Goal: Navigation & Orientation: Find specific page/section

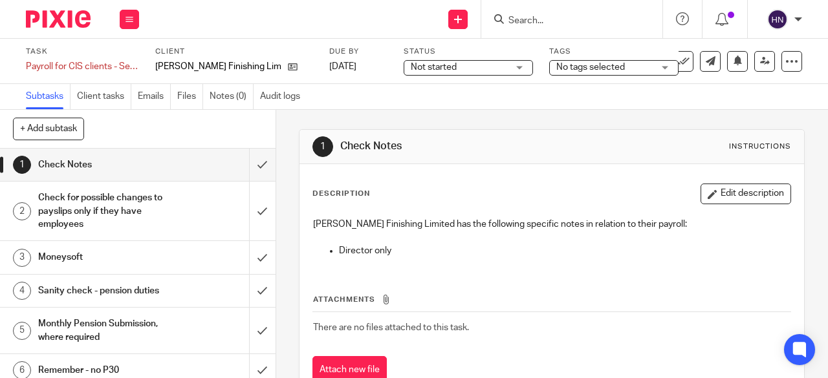
scroll to position [8, 0]
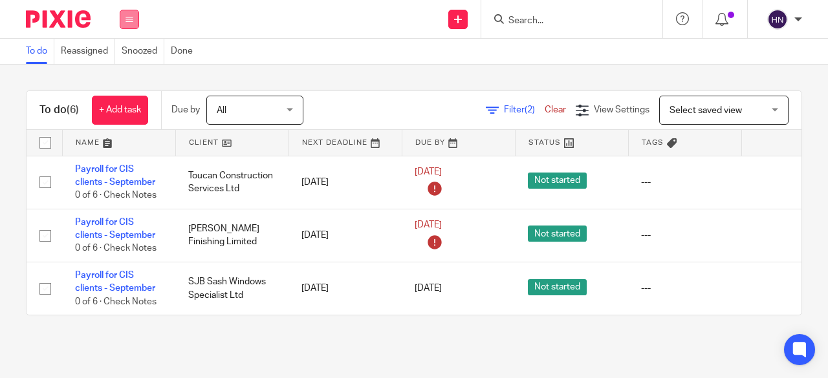
click at [124, 16] on button at bounding box center [129, 19] width 19 height 19
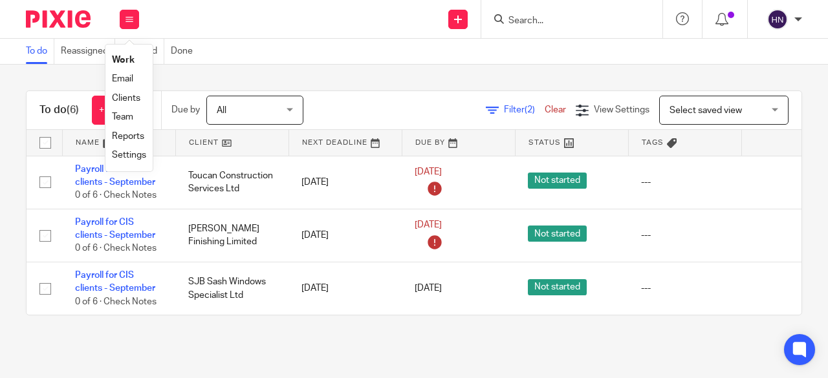
click at [135, 61] on li "Work" at bounding box center [129, 60] width 34 height 19
click at [545, 105] on link "Clear" at bounding box center [555, 109] width 21 height 9
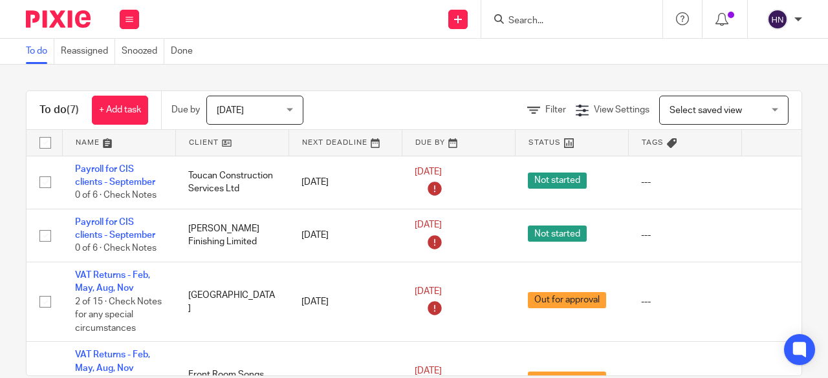
click at [285, 107] on span "[DATE]" at bounding box center [251, 109] width 69 height 27
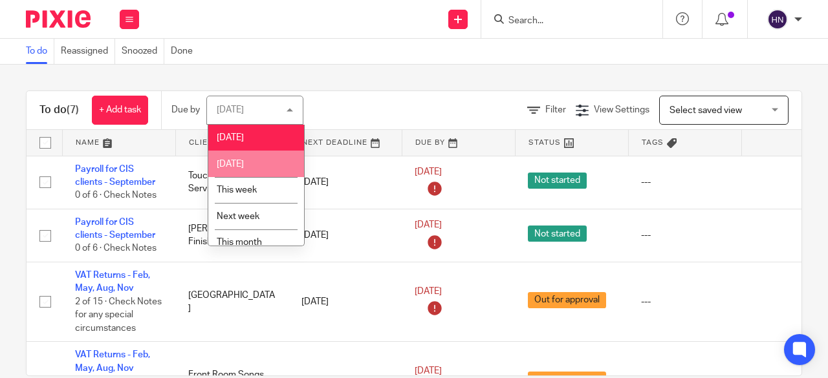
scroll to position [62, 0]
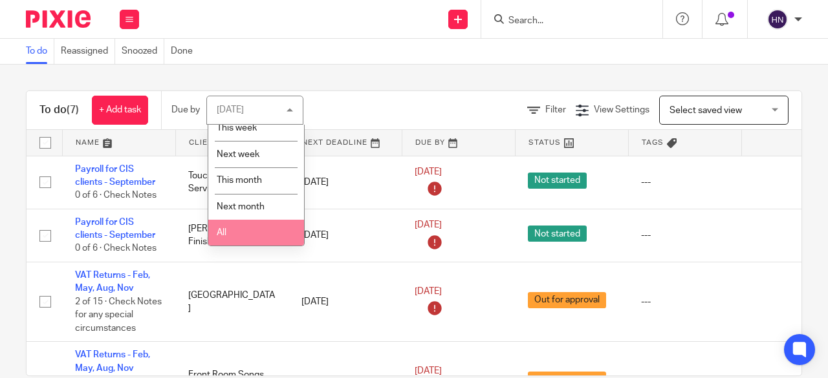
click at [227, 230] on li "All" at bounding box center [256, 233] width 96 height 27
